Goal: Task Accomplishment & Management: Manage account settings

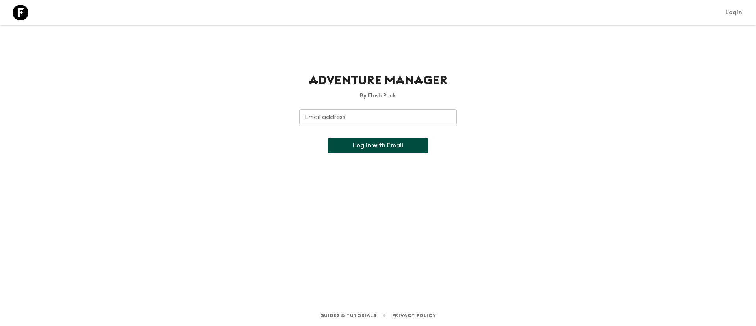
click at [336, 119] on input "Email address" at bounding box center [377, 117] width 157 height 16
type input "[EMAIL_ADDRESS][DOMAIN_NAME]"
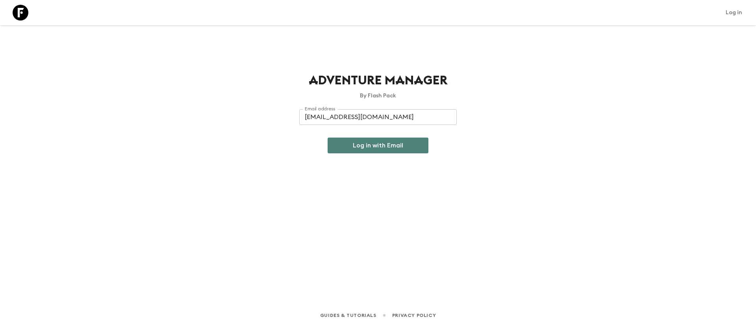
click at [387, 147] on button "Log in with Email" at bounding box center [377, 145] width 101 height 16
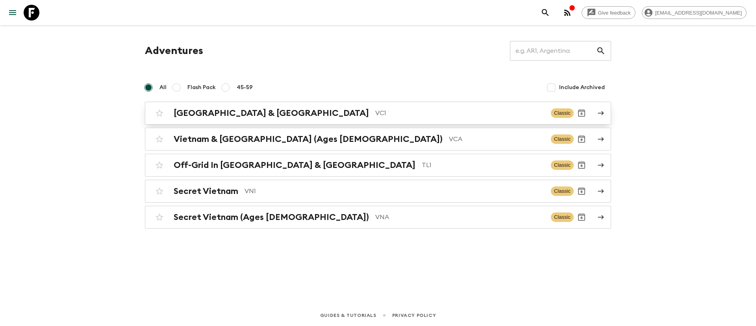
click at [216, 115] on h2 "[GEOGRAPHIC_DATA] & [GEOGRAPHIC_DATA]" at bounding box center [271, 113] width 195 height 10
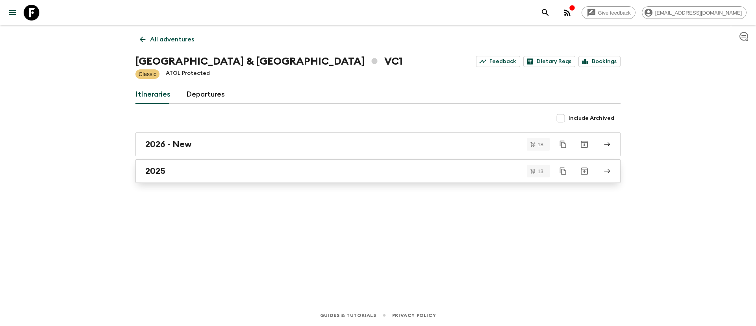
click at [166, 172] on div "2025" at bounding box center [370, 171] width 450 height 10
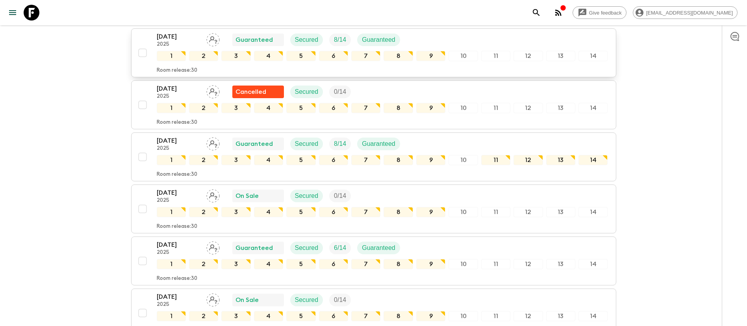
scroll to position [118, 0]
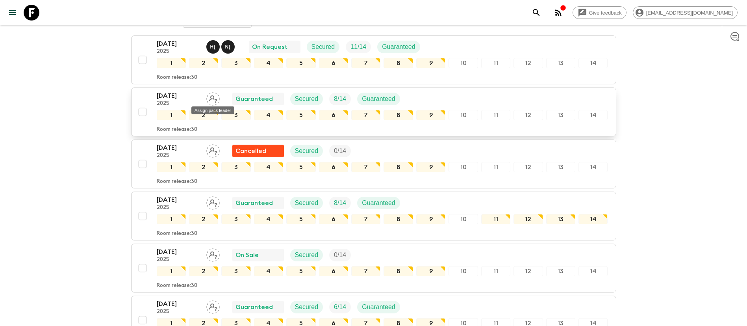
click at [211, 98] on icon "Assign pack leader" at bounding box center [212, 98] width 13 height 13
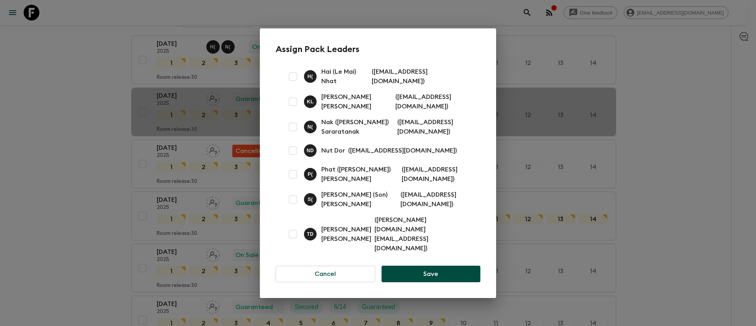
click at [653, 87] on div "Assign Pack Leaders H ( Hai (Le Mai) Nhat ( lmnhathai@gmail.com ) K L Kien Luu …" at bounding box center [378, 163] width 756 height 326
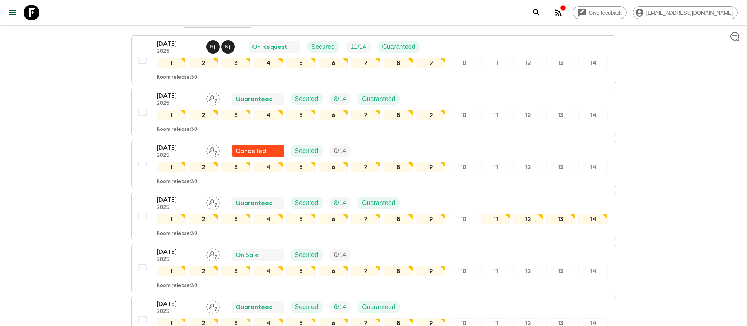
scroll to position [0, 0]
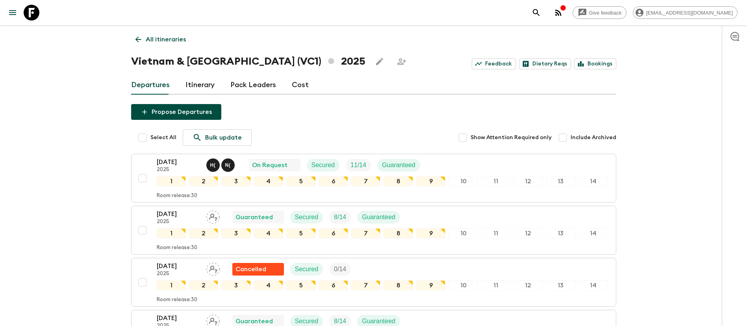
click at [265, 84] on link "Pack Leaders" at bounding box center [253, 85] width 46 height 19
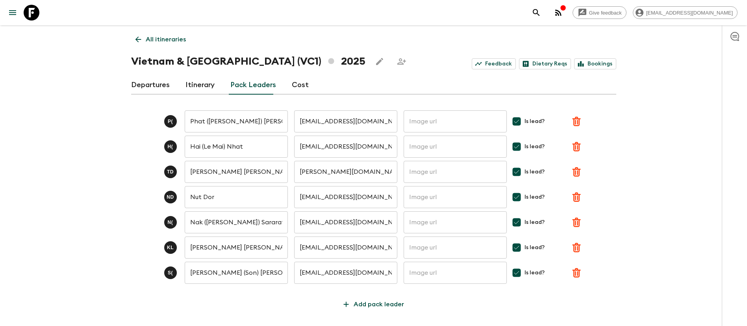
scroll to position [30, 0]
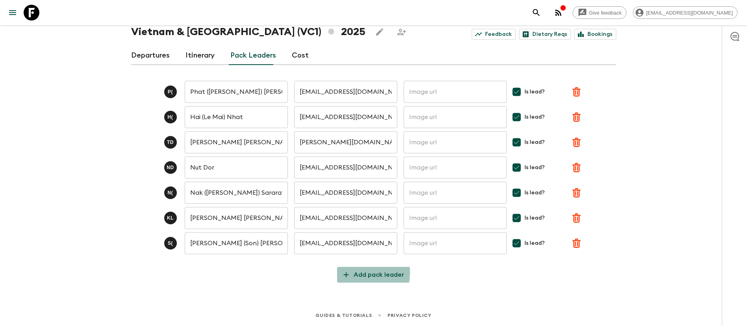
click at [365, 272] on p "Add pack leader" at bounding box center [378, 274] width 50 height 9
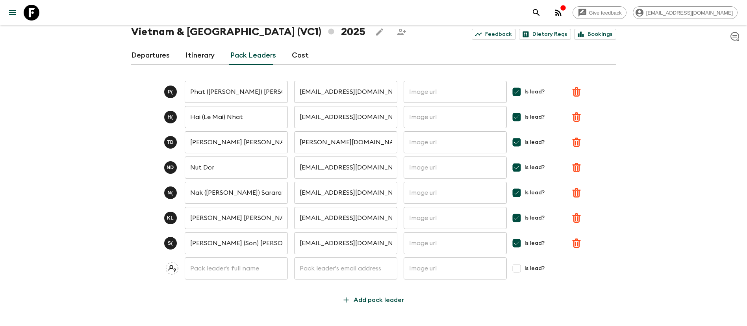
click at [224, 268] on input "text" at bounding box center [236, 268] width 103 height 22
paste input "Mr. Bo Sowath"
drag, startPoint x: 199, startPoint y: 267, endPoint x: 155, endPoint y: 267, distance: 44.5
click at [155, 267] on div "Mr. Bo Sowath ​ ​ ​ Is lead?" at bounding box center [373, 268] width 485 height 22
type input "Bo Sowath"
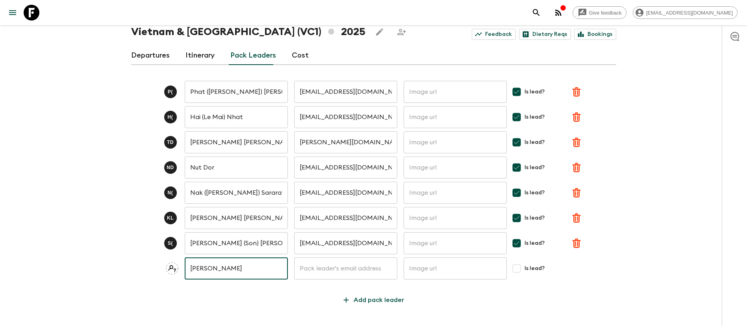
click at [337, 273] on input "text" at bounding box center [345, 268] width 103 height 22
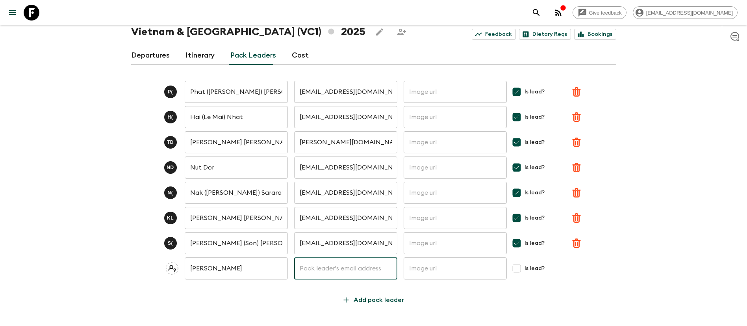
paste input "Sowathbo@gmail.com"
type input "Sowathbo@gmail.com"
click at [594, 268] on p "Save" at bounding box center [593, 267] width 15 height 9
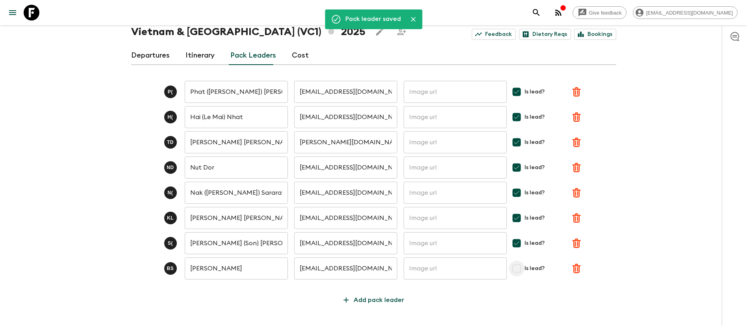
click at [521, 271] on input "Is lead?" at bounding box center [517, 268] width 16 height 16
checkbox input "true"
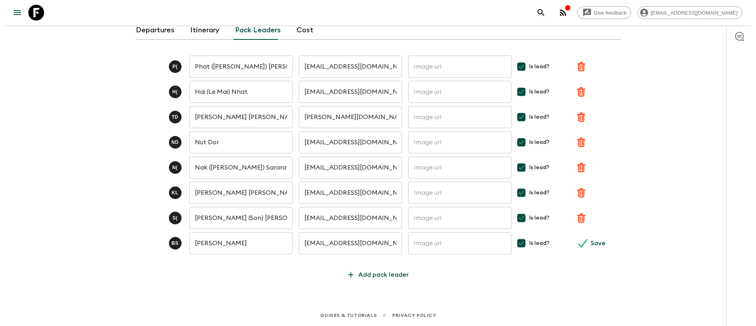
scroll to position [0, 0]
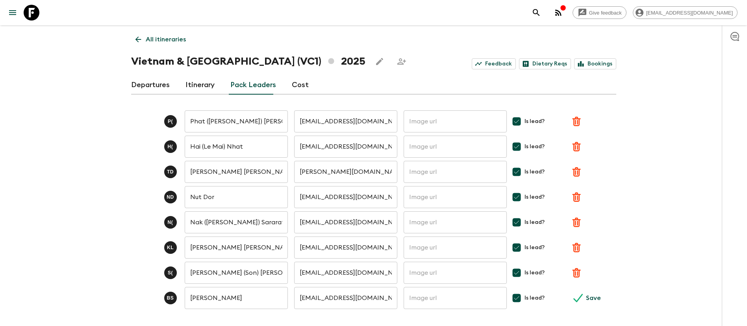
click at [154, 83] on link "Departures" at bounding box center [150, 85] width 39 height 19
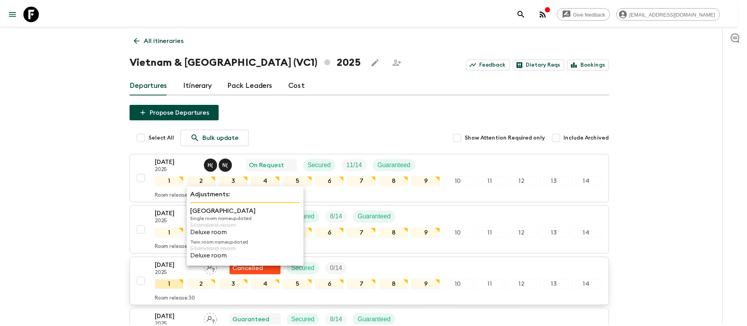
scroll to position [59, 0]
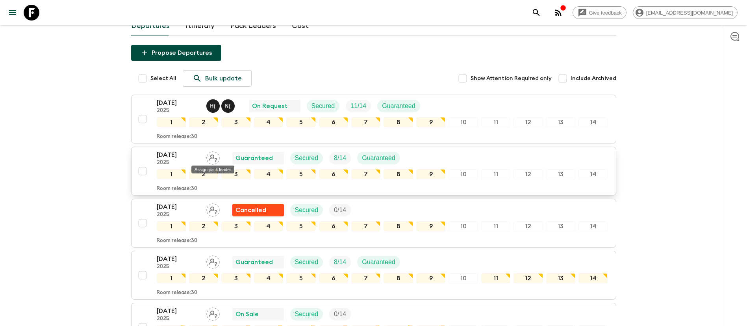
click at [216, 160] on div "Assign pack leader" at bounding box center [213, 167] width 44 height 14
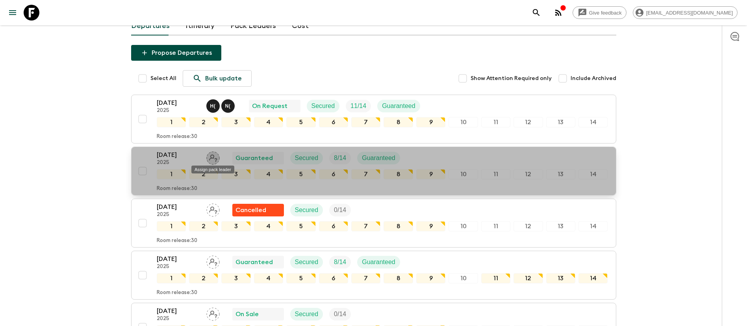
click at [213, 159] on icon "Assign pack leader" at bounding box center [212, 157] width 13 height 13
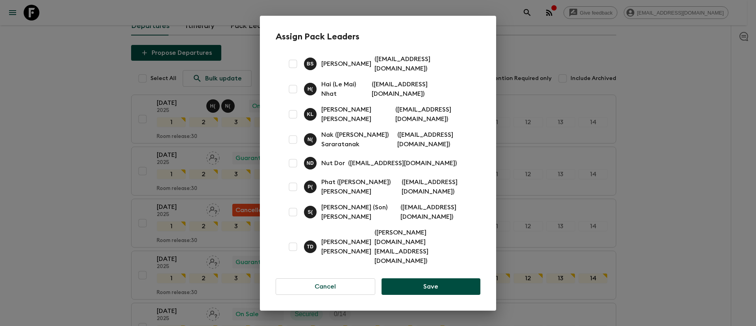
click at [292, 97] on input "checkbox" at bounding box center [293, 89] width 16 height 16
checkbox input "true"
click at [292, 72] on input "checkbox" at bounding box center [293, 64] width 16 height 16
checkbox input "true"
click at [413, 278] on button "Save" at bounding box center [430, 286] width 99 height 17
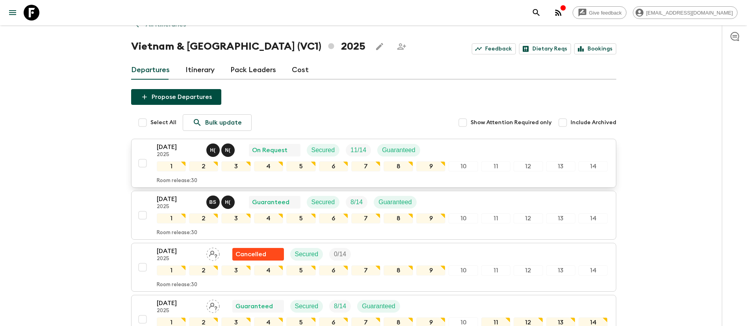
scroll to position [0, 0]
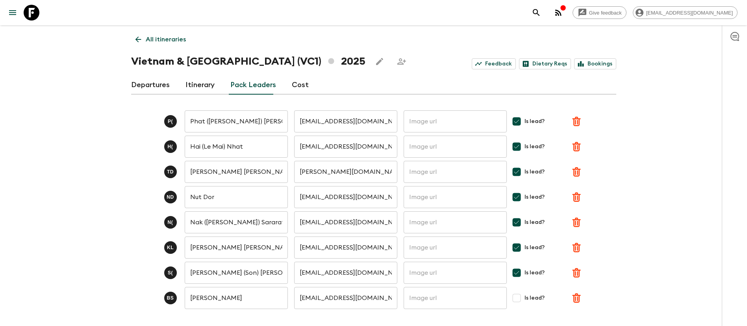
click at [137, 88] on link "Departures" at bounding box center [150, 85] width 39 height 19
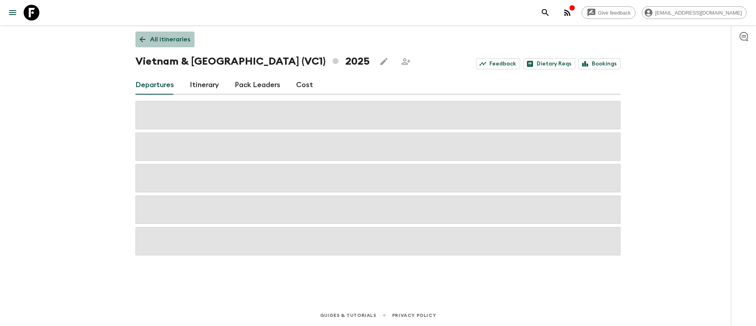
click at [167, 39] on p "All itineraries" at bounding box center [170, 39] width 40 height 9
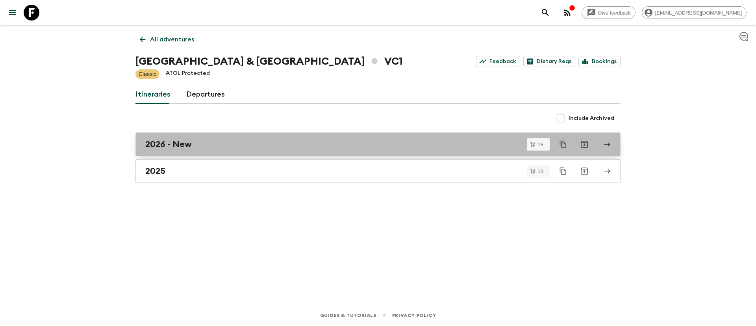
click at [163, 145] on h2 "2026 - New" at bounding box center [168, 144] width 46 height 10
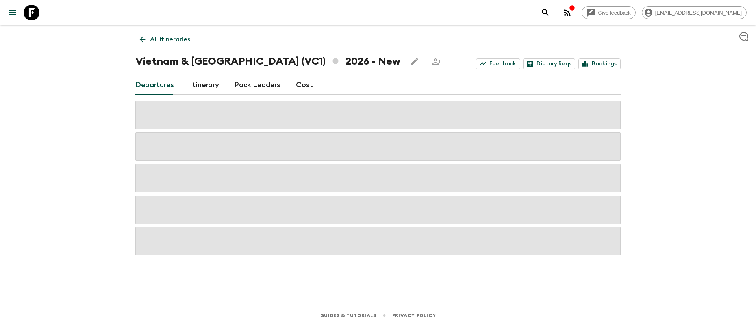
click at [157, 37] on p "All itineraries" at bounding box center [170, 39] width 40 height 9
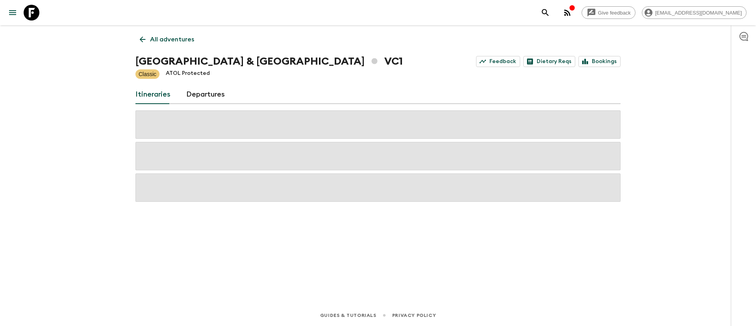
click at [163, 43] on p "All adventures" at bounding box center [172, 39] width 44 height 9
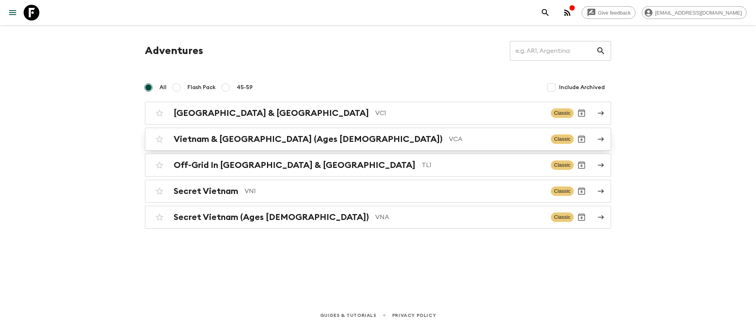
click at [242, 141] on h2 "Vietnam & [GEOGRAPHIC_DATA] (Ages [DEMOGRAPHIC_DATA])" at bounding box center [308, 139] width 269 height 10
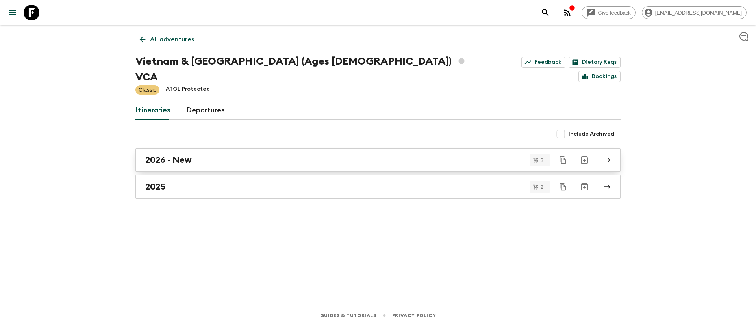
click at [163, 155] on h2 "2026 - New" at bounding box center [168, 160] width 46 height 10
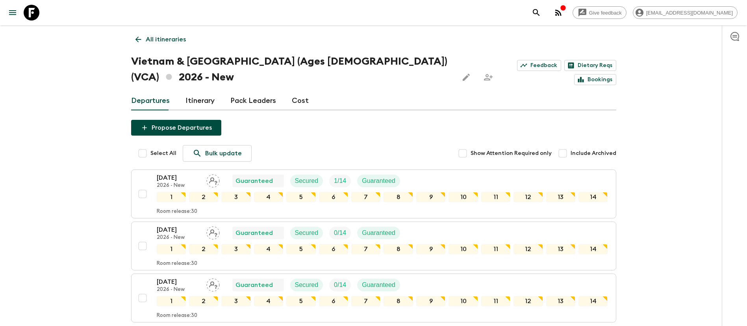
scroll to position [52, 0]
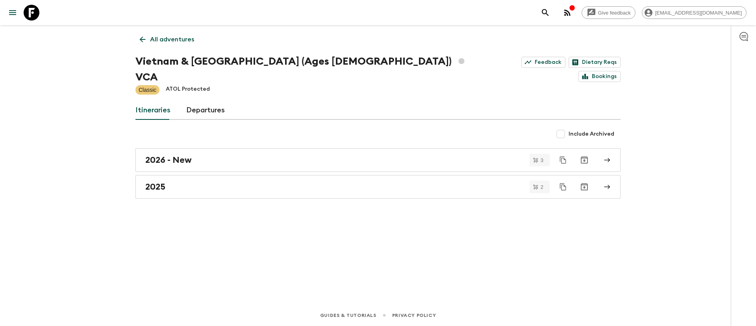
click at [163, 38] on p "All adventures" at bounding box center [172, 39] width 44 height 9
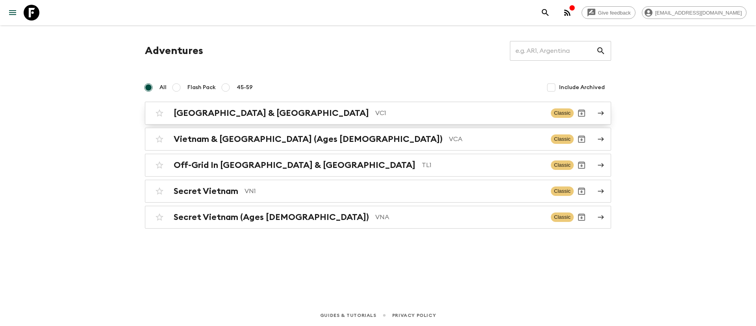
click at [212, 114] on h2 "[GEOGRAPHIC_DATA] & [GEOGRAPHIC_DATA]" at bounding box center [271, 113] width 195 height 10
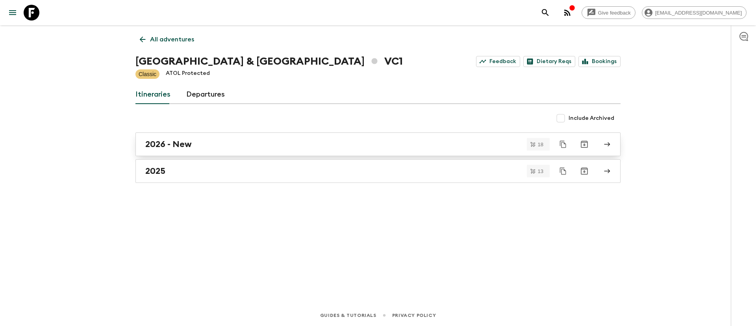
click at [169, 147] on h2 "2026 - New" at bounding box center [168, 144] width 46 height 10
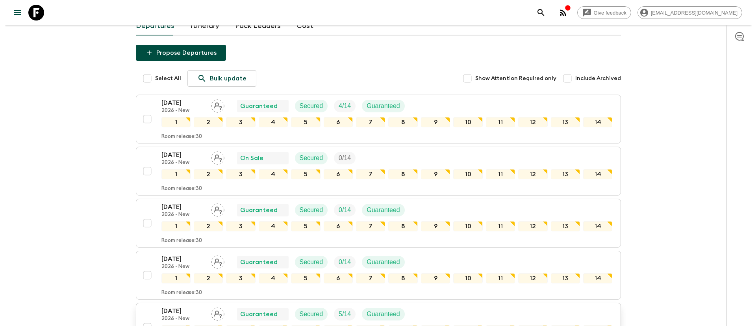
scroll to position [177, 0]
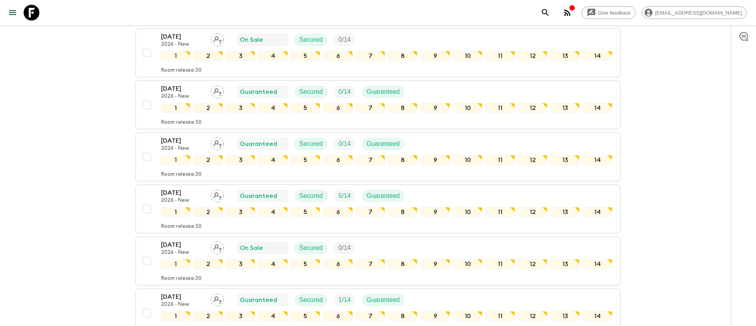
click at [554, 322] on div "03 Apr 2026 2026 - New Guaranteed Secured 1 / 14 Guaranteed 1 2 3 4 5 6 7 8 9 1…" at bounding box center [386, 313] width 451 height 42
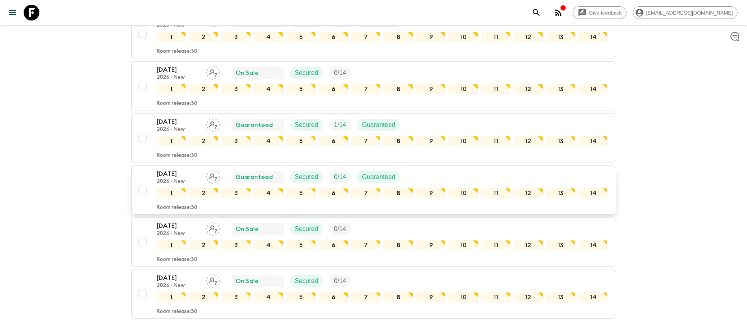
scroll to position [827, 0]
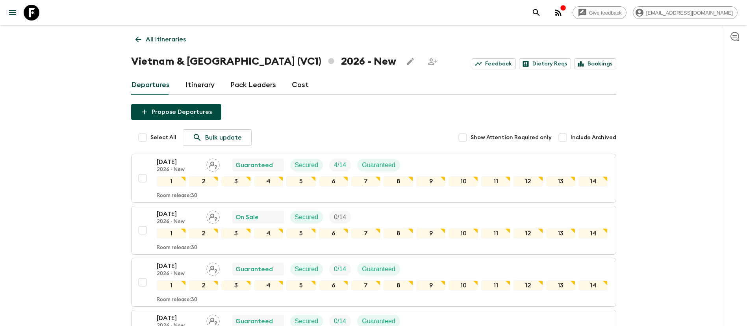
click at [162, 40] on p "All itineraries" at bounding box center [166, 39] width 40 height 9
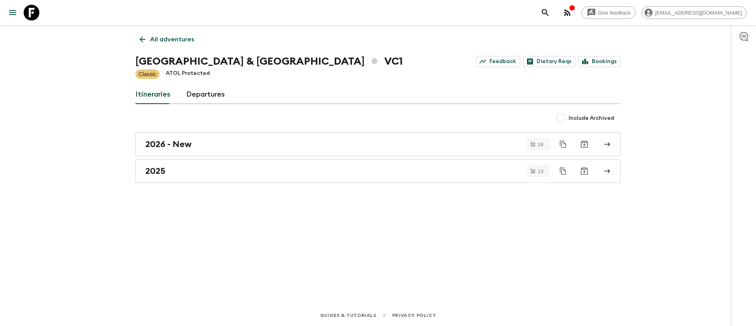
click at [167, 39] on p "All adventures" at bounding box center [172, 39] width 44 height 9
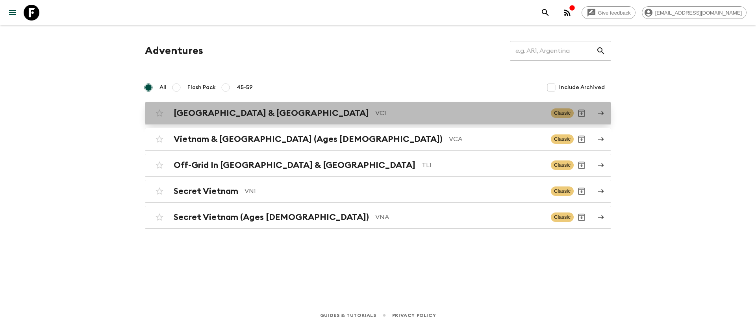
click at [204, 114] on h2 "[GEOGRAPHIC_DATA] & [GEOGRAPHIC_DATA]" at bounding box center [271, 113] width 195 height 10
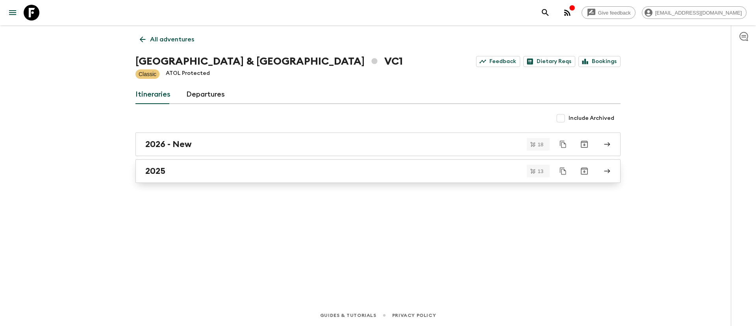
click at [162, 170] on h2 "2025" at bounding box center [155, 171] width 20 height 10
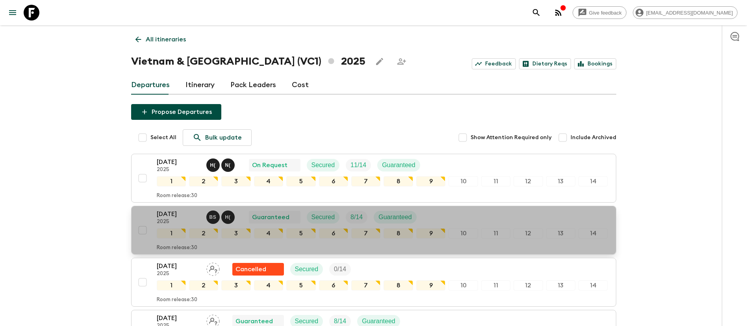
click at [178, 215] on p "[DATE]" at bounding box center [178, 213] width 43 height 9
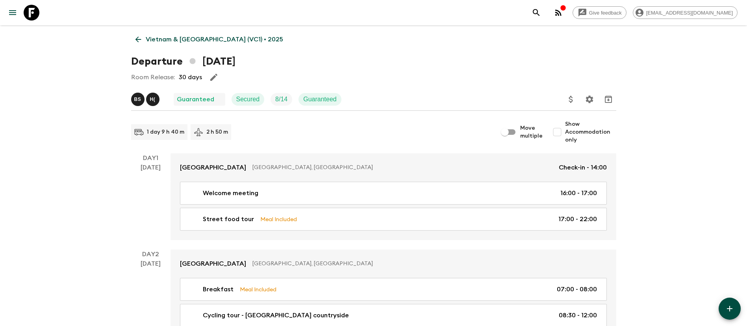
click at [198, 98] on p "Guaranteed" at bounding box center [195, 98] width 37 height 9
